Goal: Information Seeking & Learning: Learn about a topic

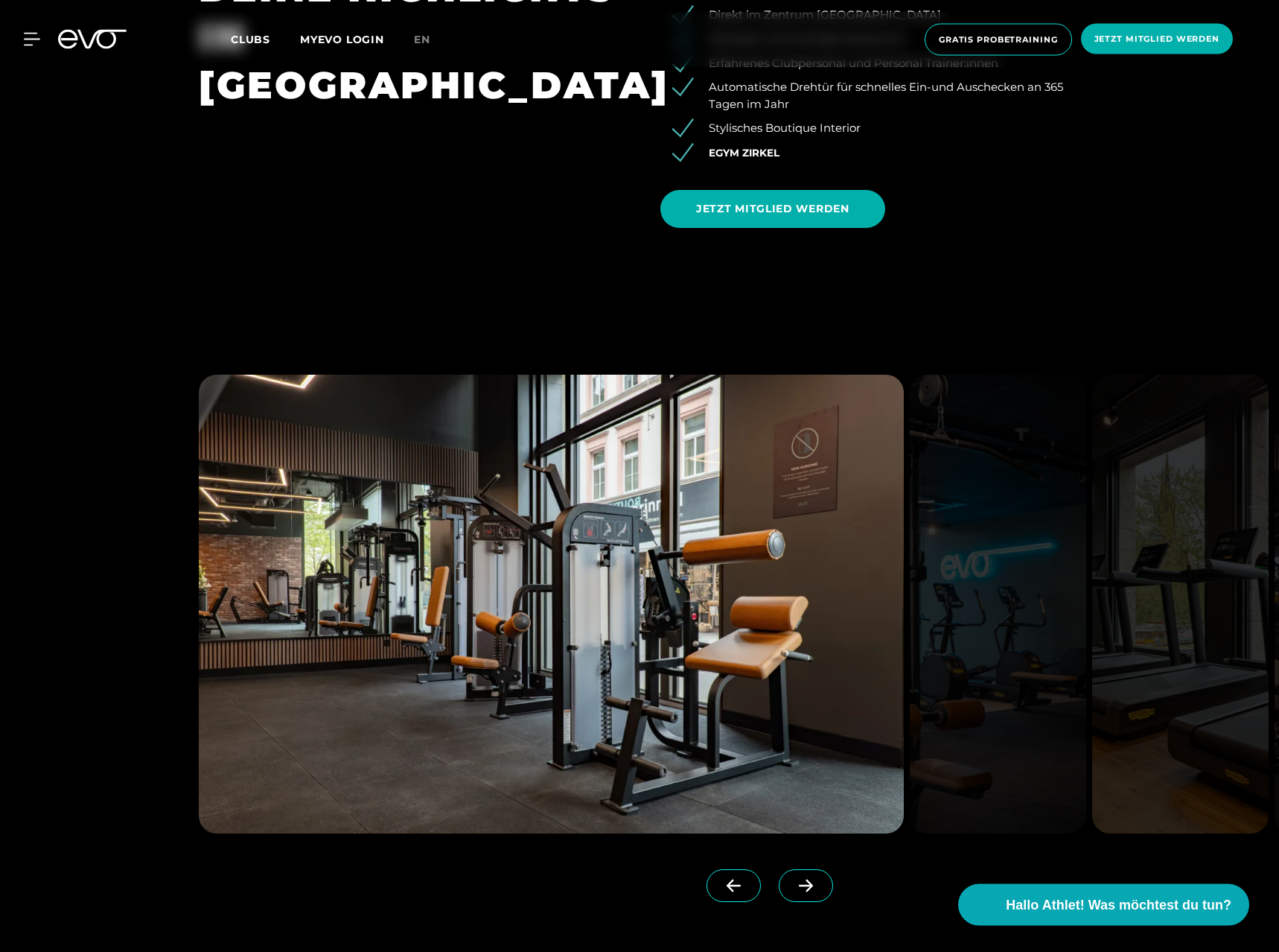
scroll to position [2127, 0]
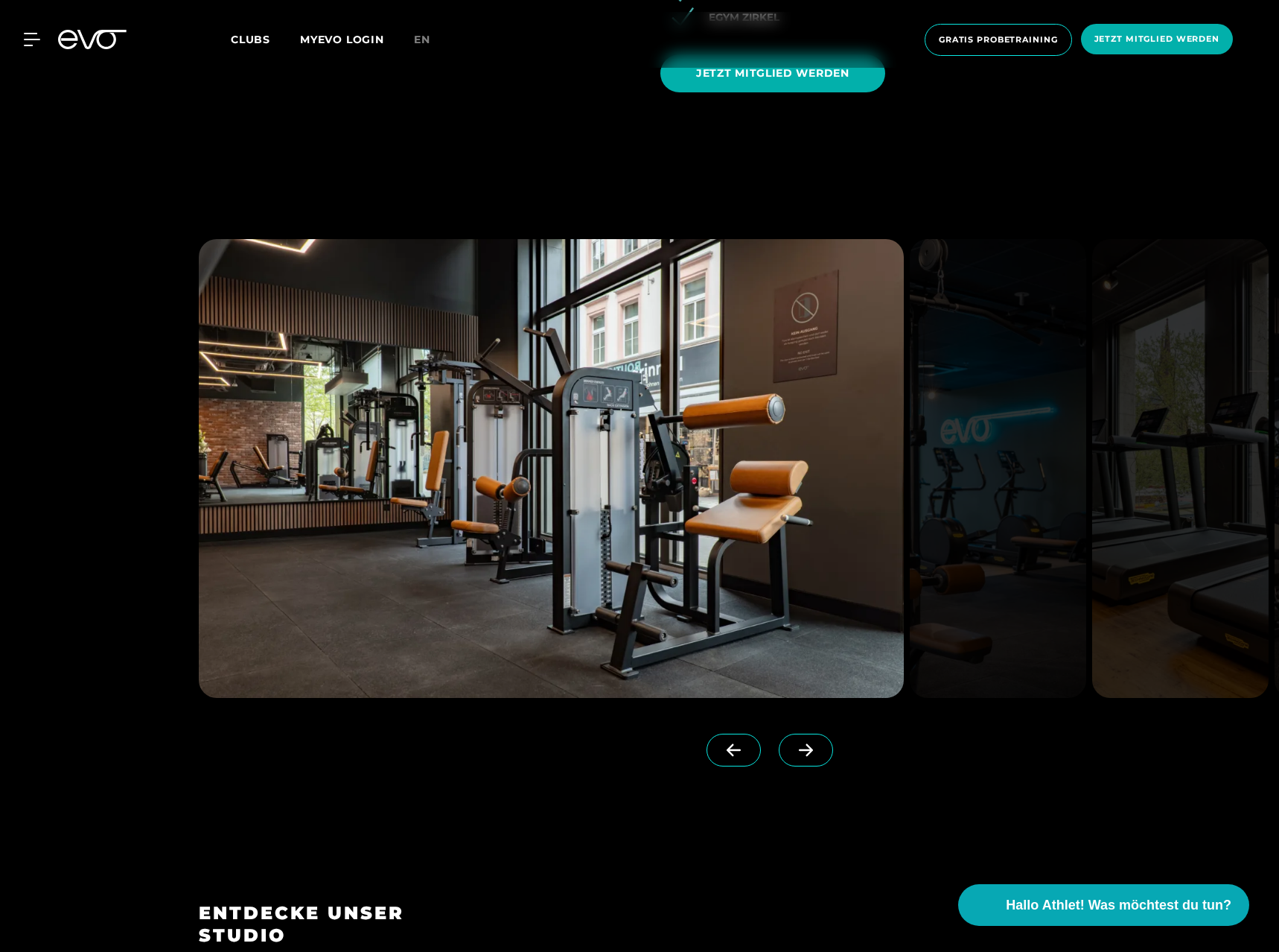
click at [822, 753] on span at bounding box center [805, 750] width 54 height 33
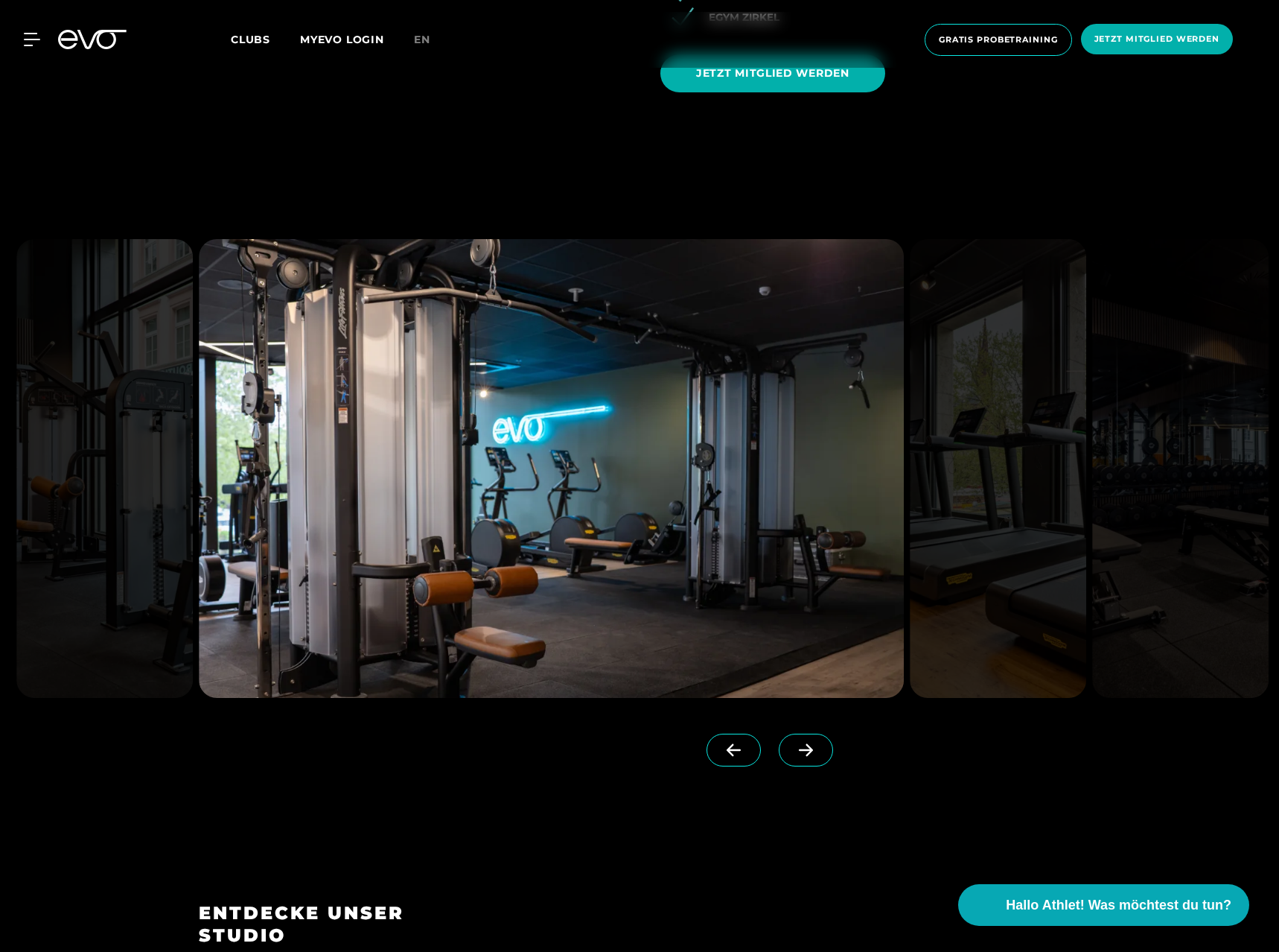
click at [822, 753] on span at bounding box center [805, 750] width 54 height 33
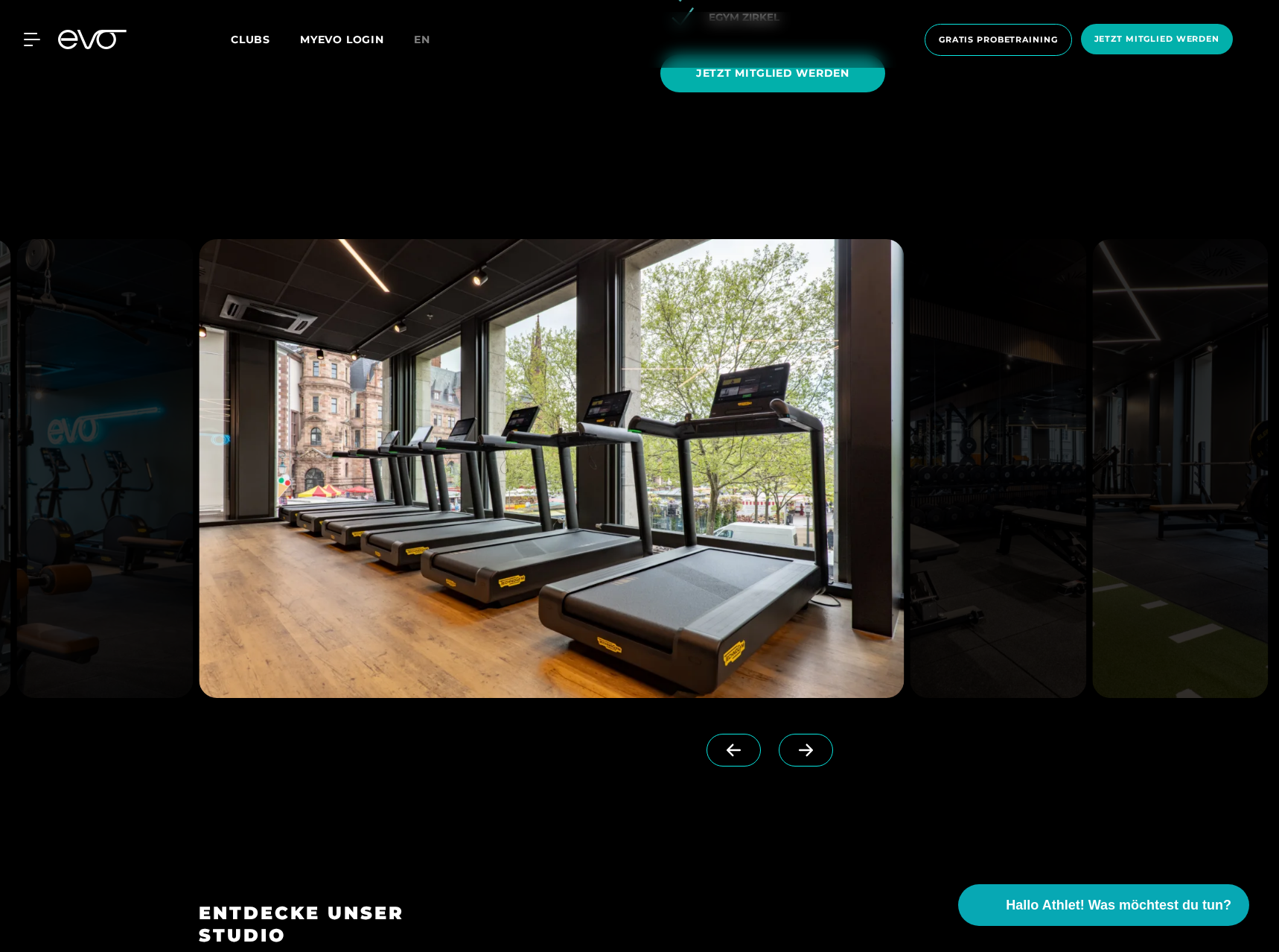
click at [822, 753] on span at bounding box center [805, 750] width 54 height 33
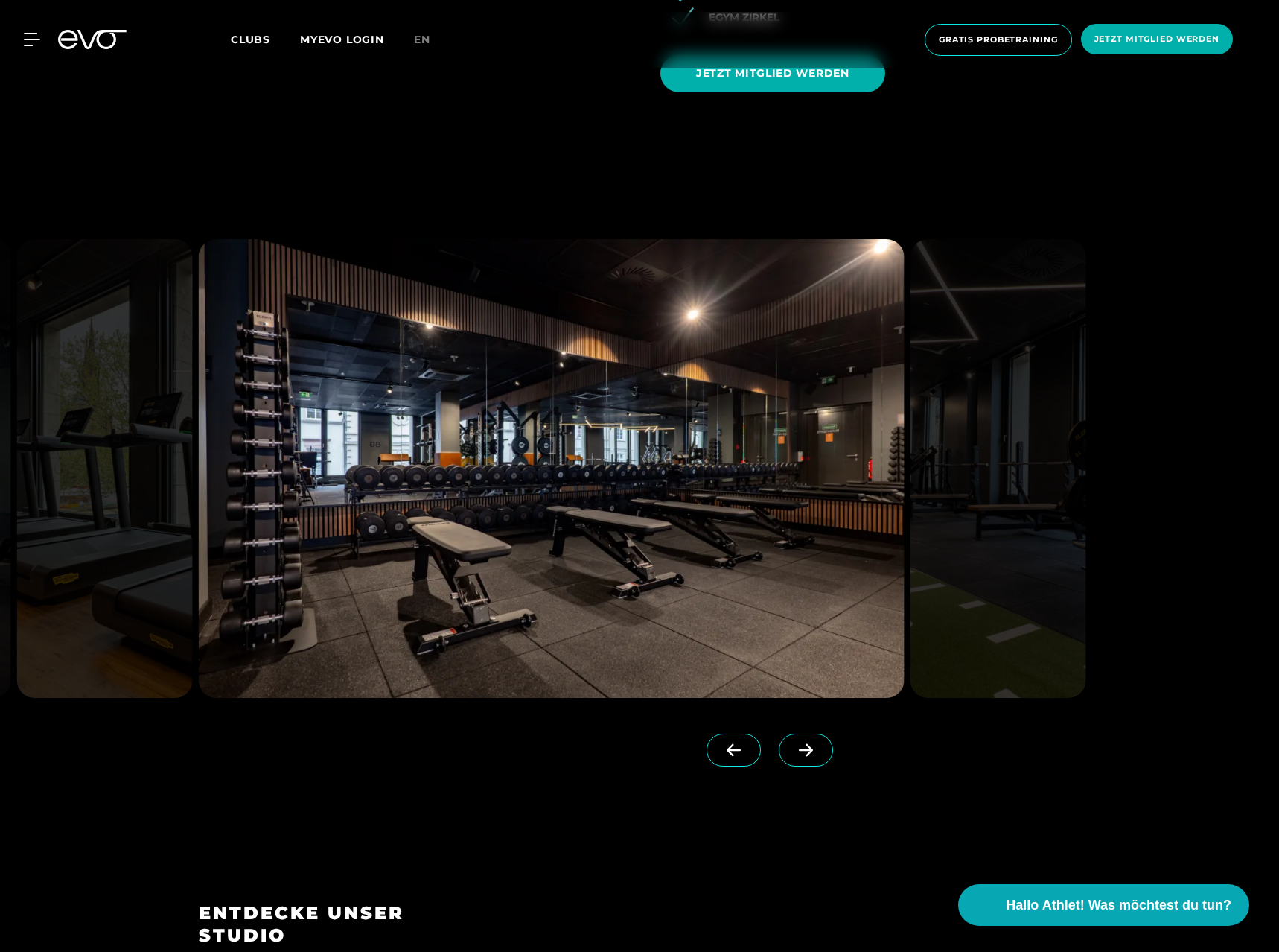
click at [822, 753] on span at bounding box center [805, 750] width 54 height 33
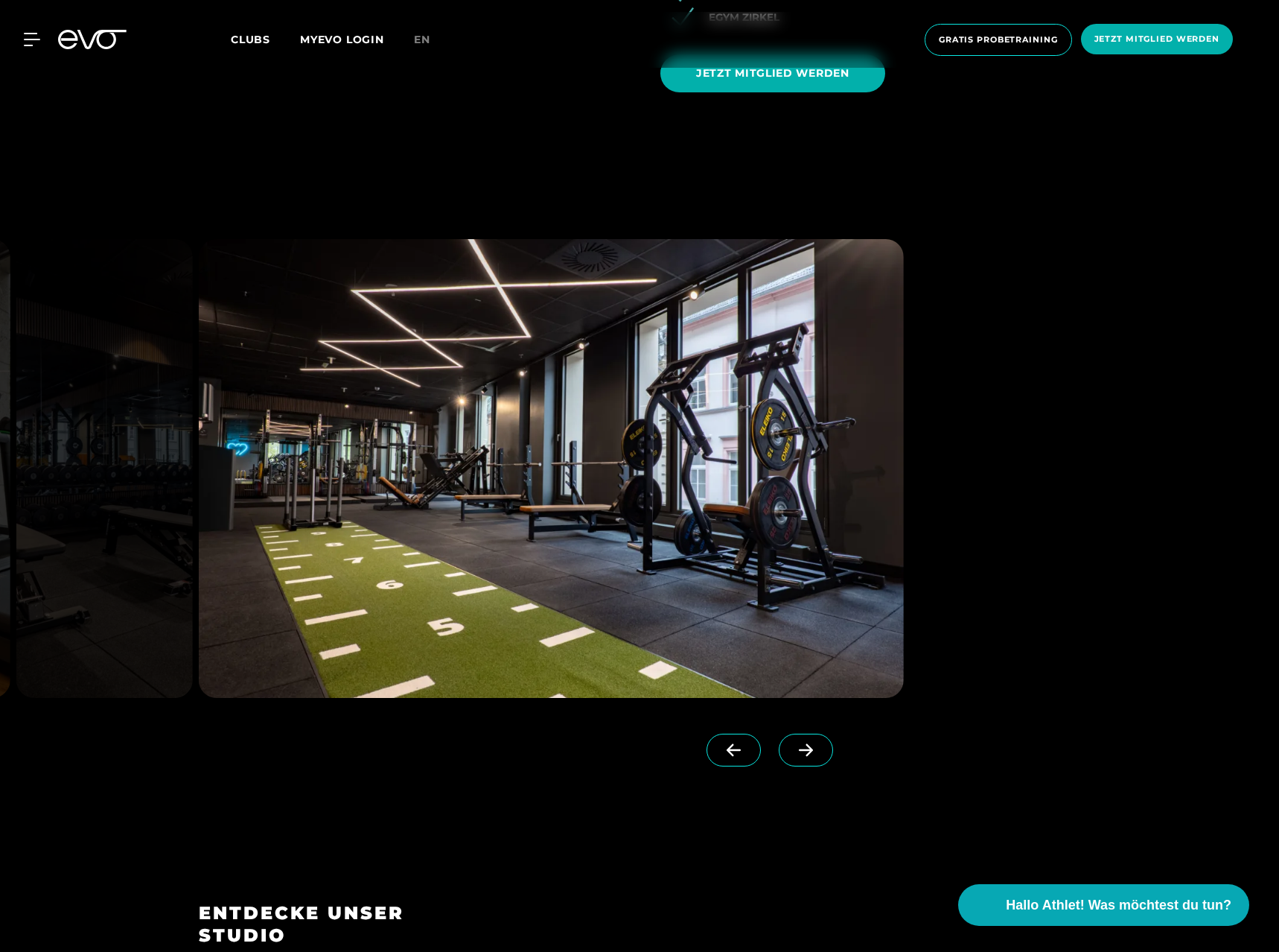
click at [822, 753] on span at bounding box center [805, 750] width 54 height 33
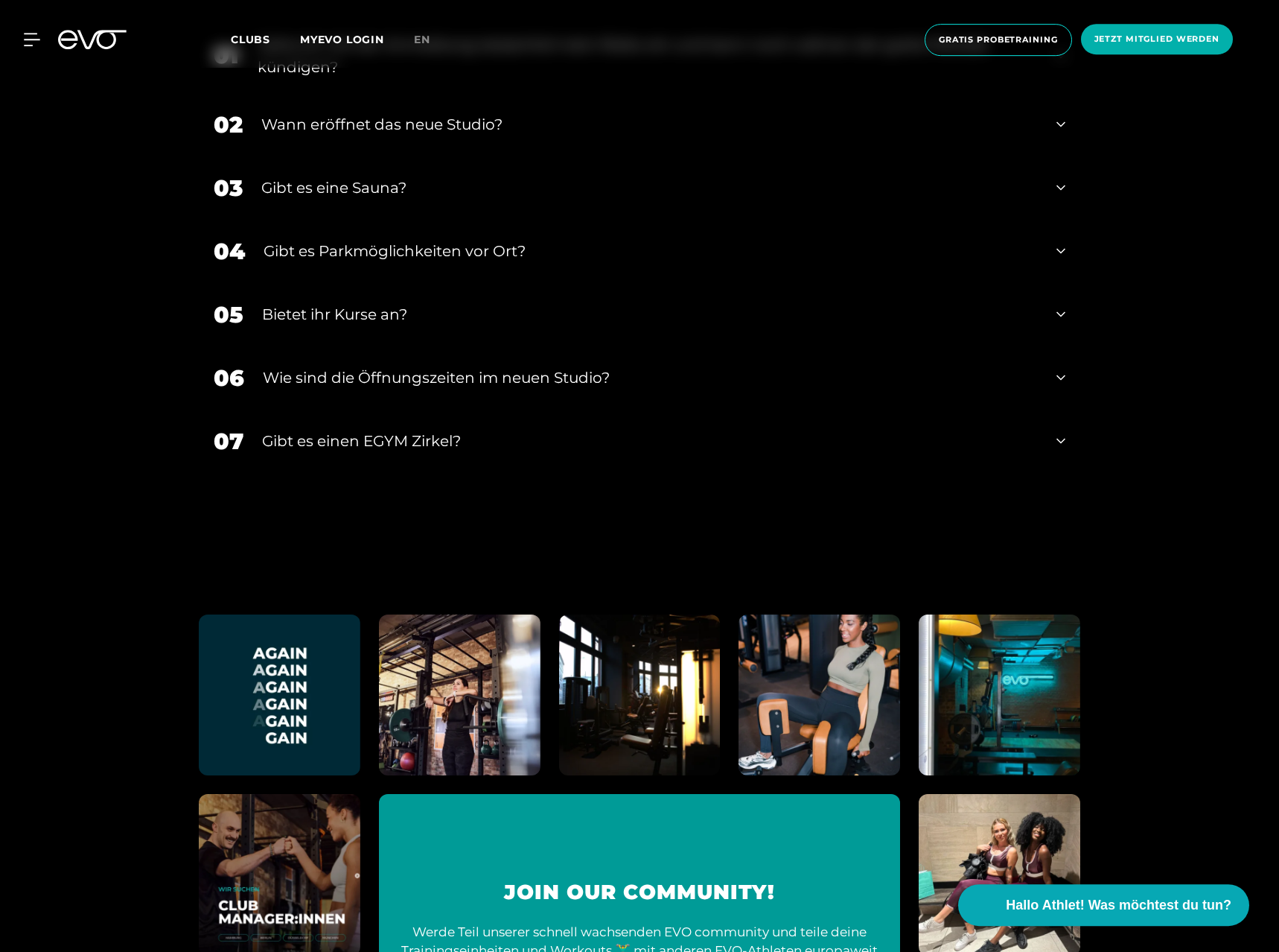
scroll to position [7444, 0]
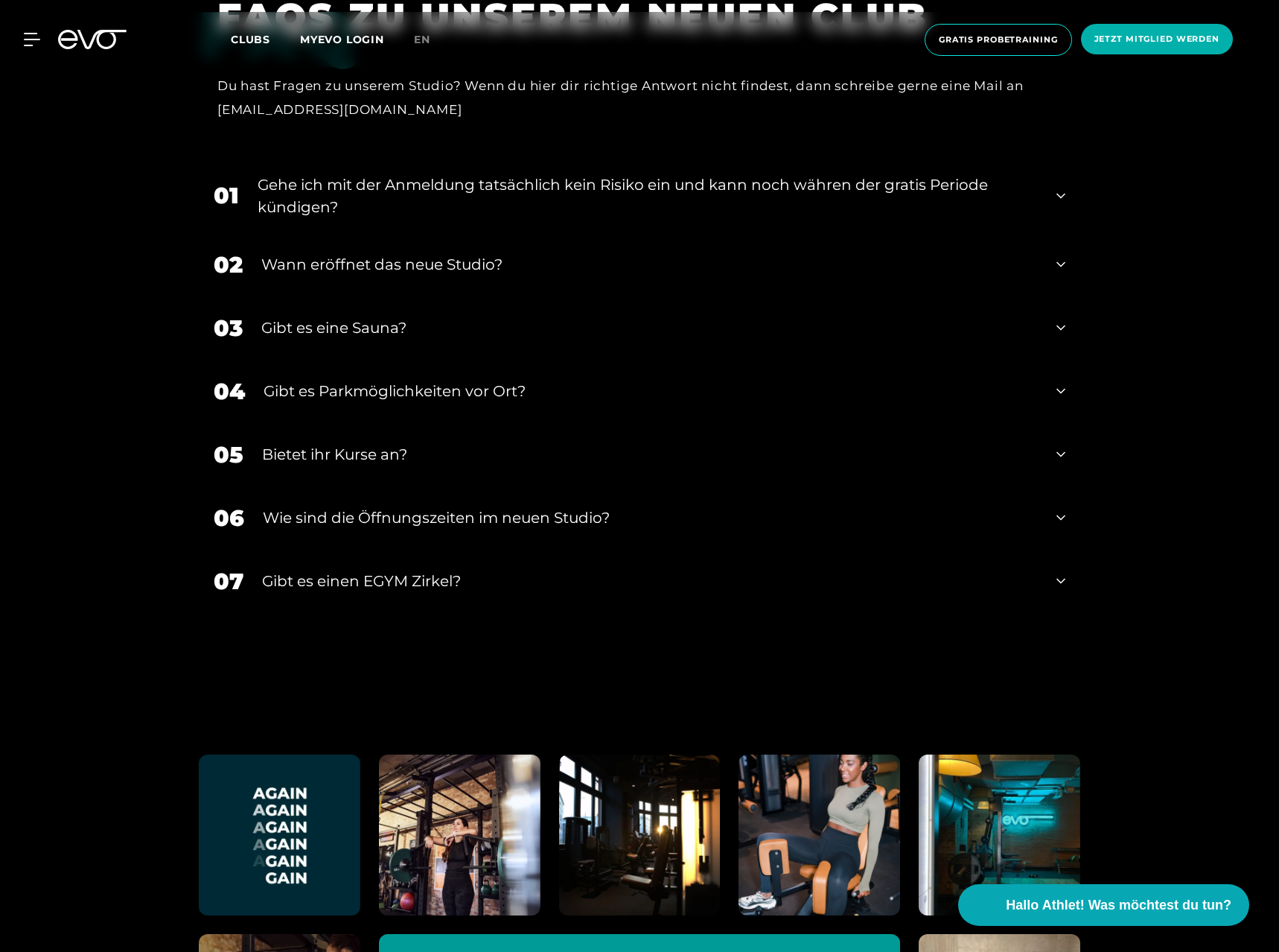
click at [317, 450] on div "Bietet ihr Kurse an?" at bounding box center [650, 454] width 776 height 22
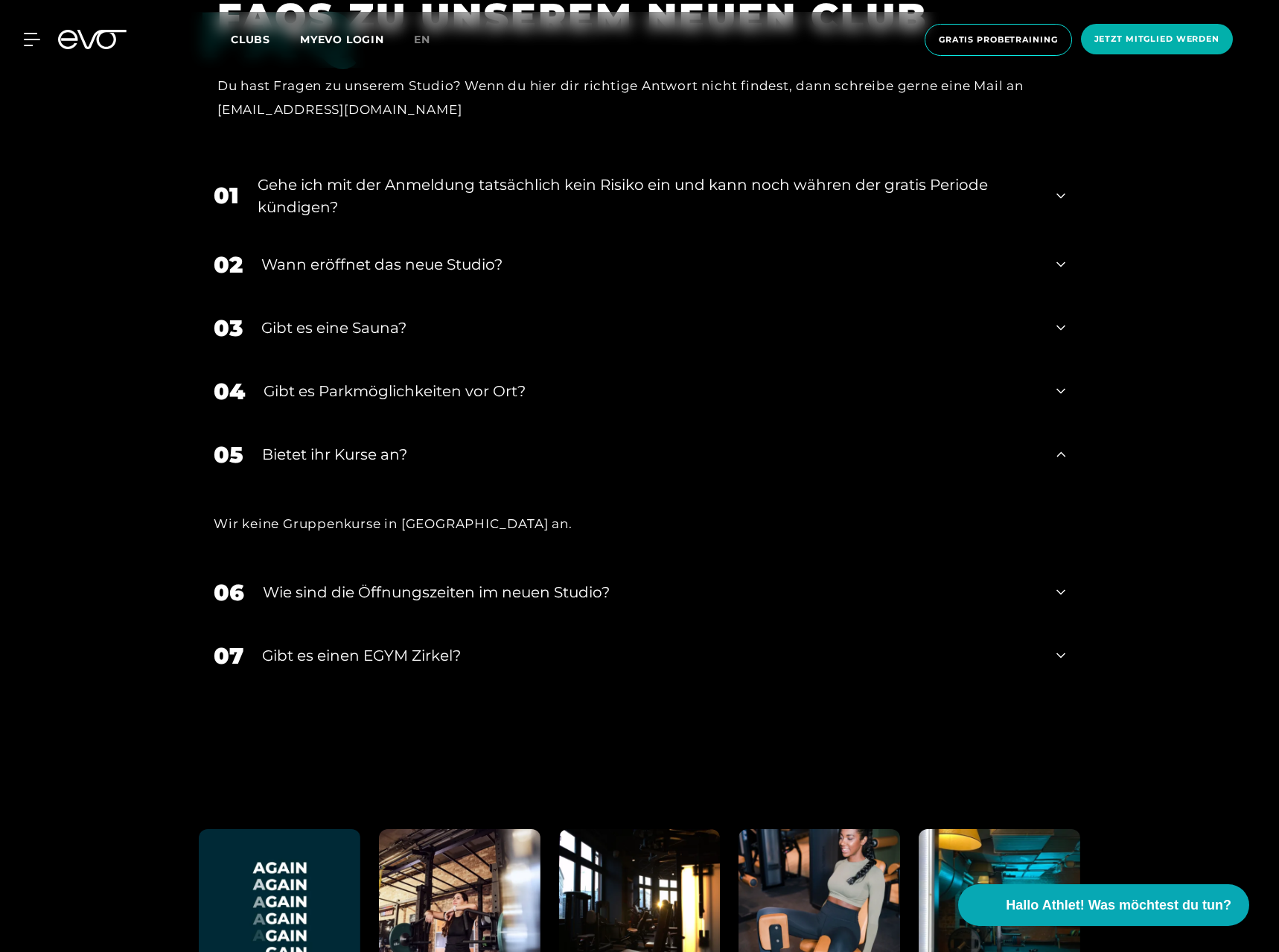
click at [316, 450] on div "Bietet ihr Kurse an?" at bounding box center [650, 454] width 776 height 22
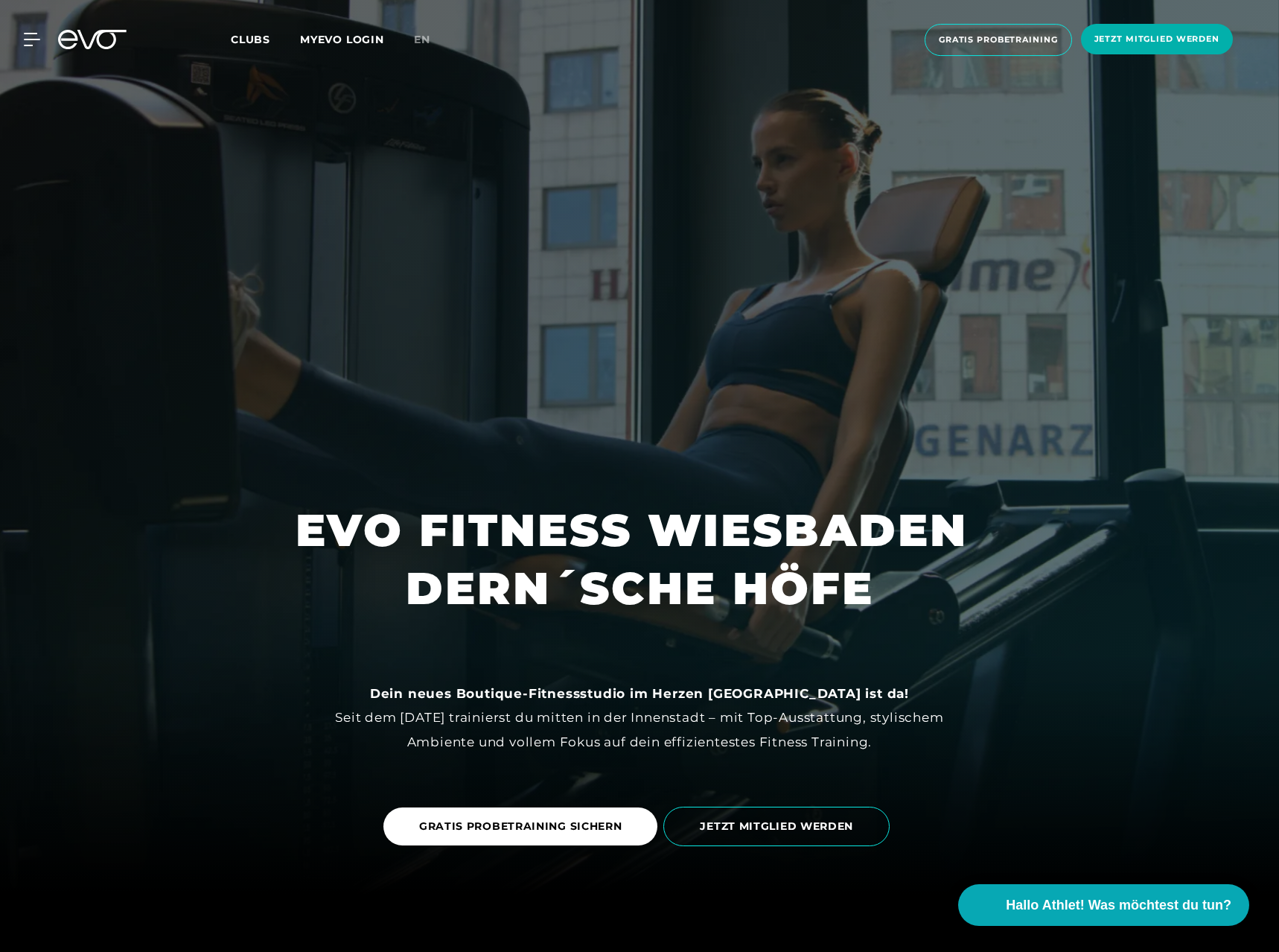
scroll to position [0, 0]
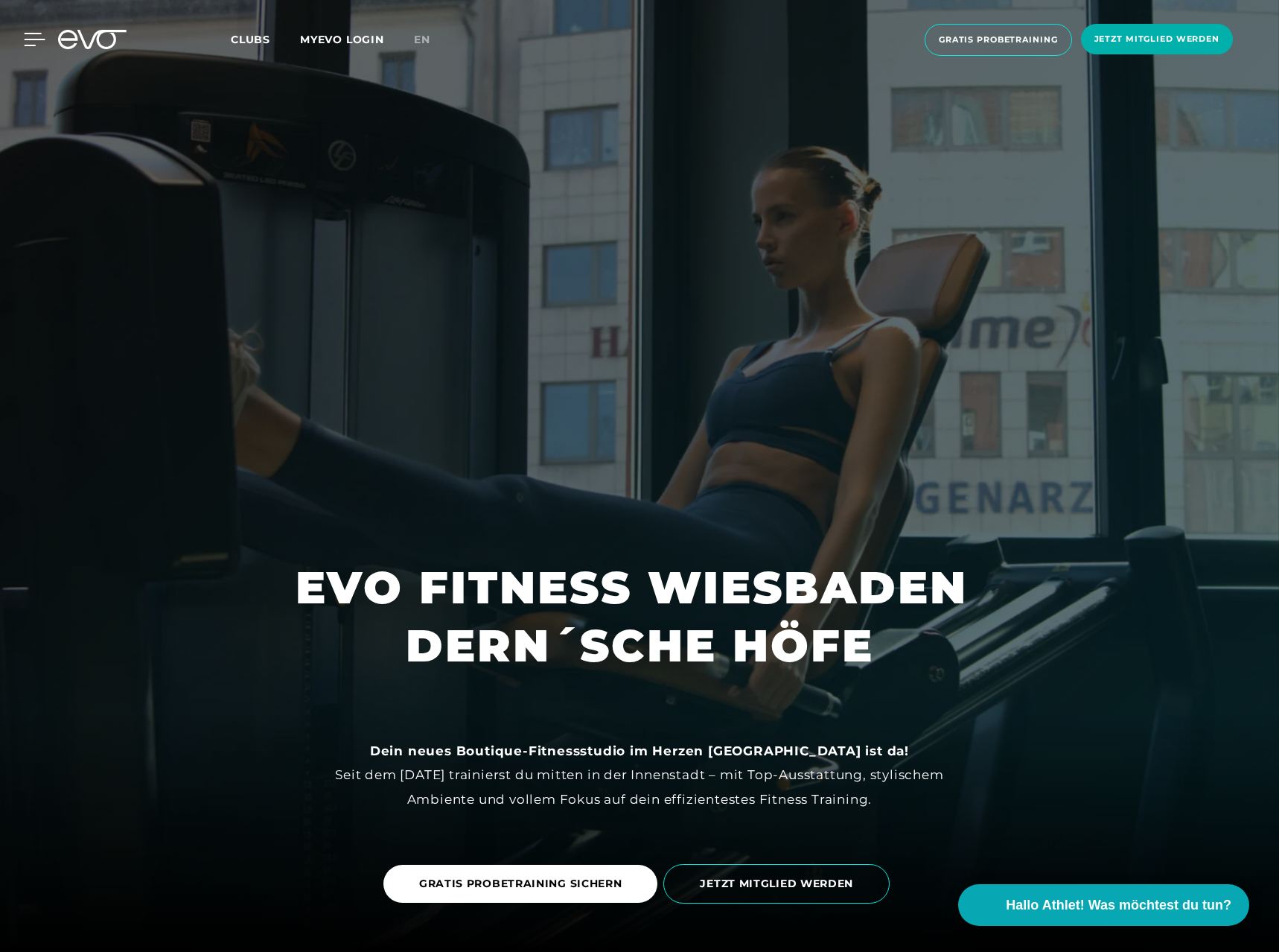
click at [28, 41] on icon at bounding box center [35, 39] width 22 height 13
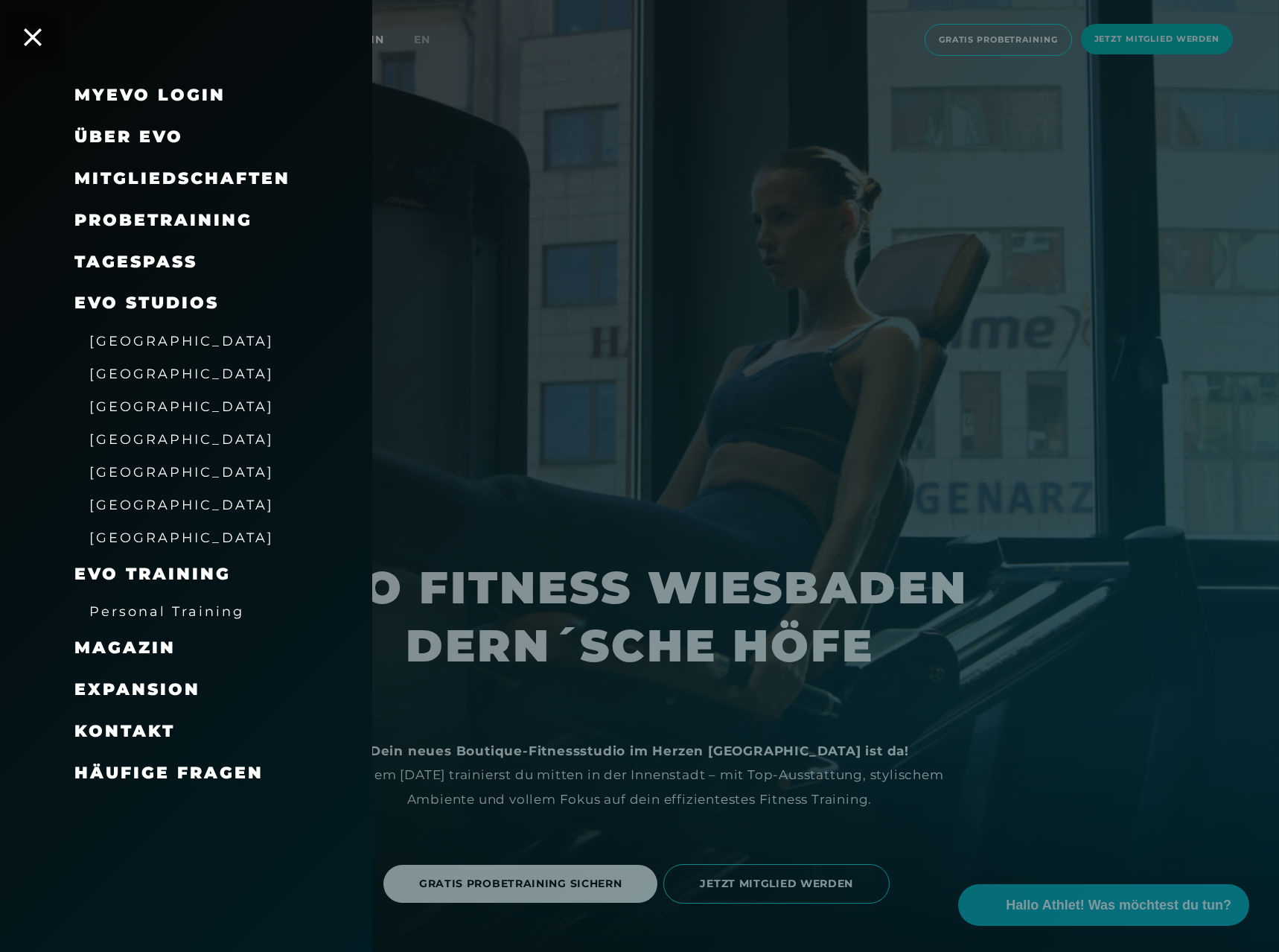
click at [144, 253] on link "TAGESPASS" at bounding box center [136, 262] width 123 height 20
click at [155, 507] on span "[GEOGRAPHIC_DATA]" at bounding box center [181, 505] width 184 height 16
